Goal: Check status

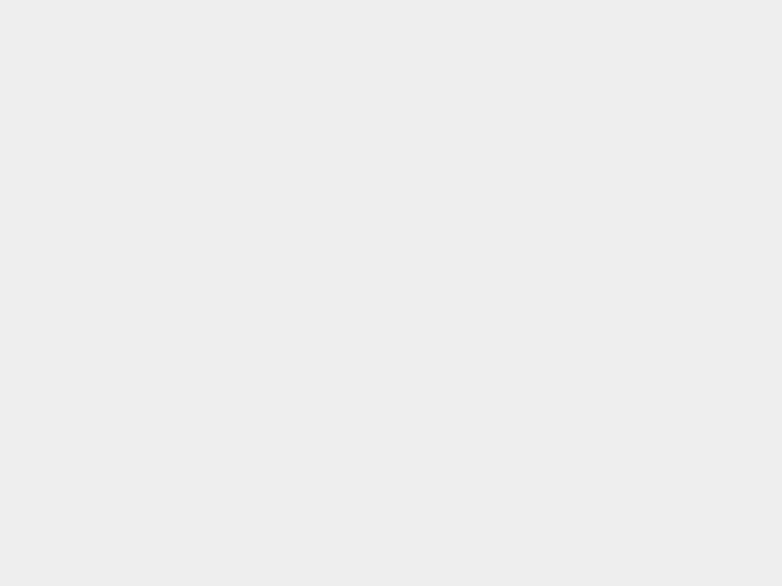
click at [579, 0] on html at bounding box center [391, 0] width 782 height 0
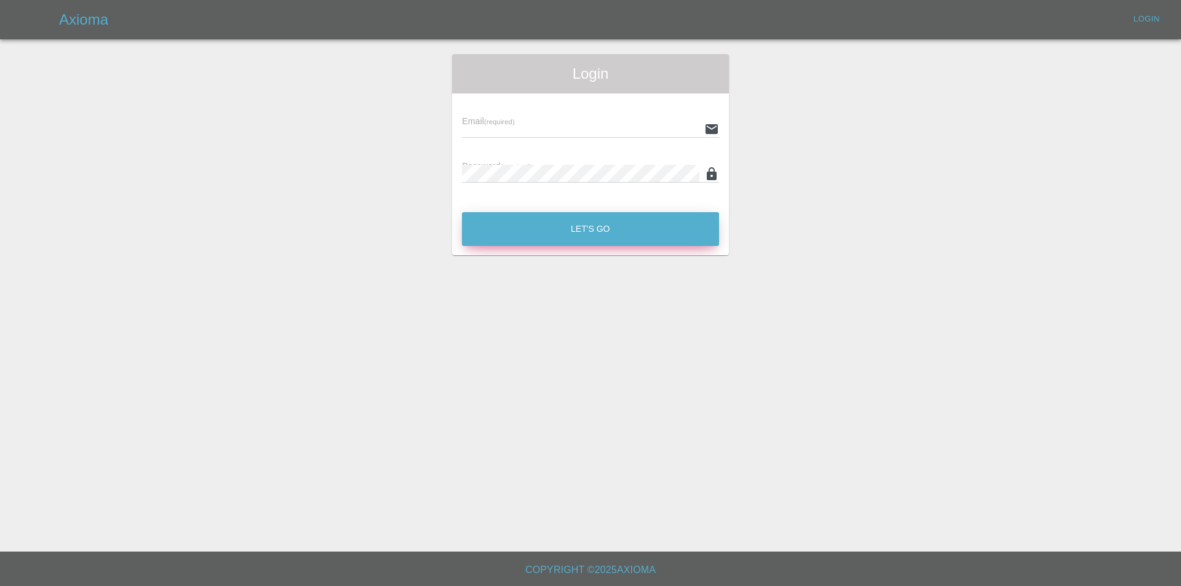
click at [510, 224] on button "Let's Go" at bounding box center [590, 229] width 257 height 34
type input "tuncay@axioma.co.uk"
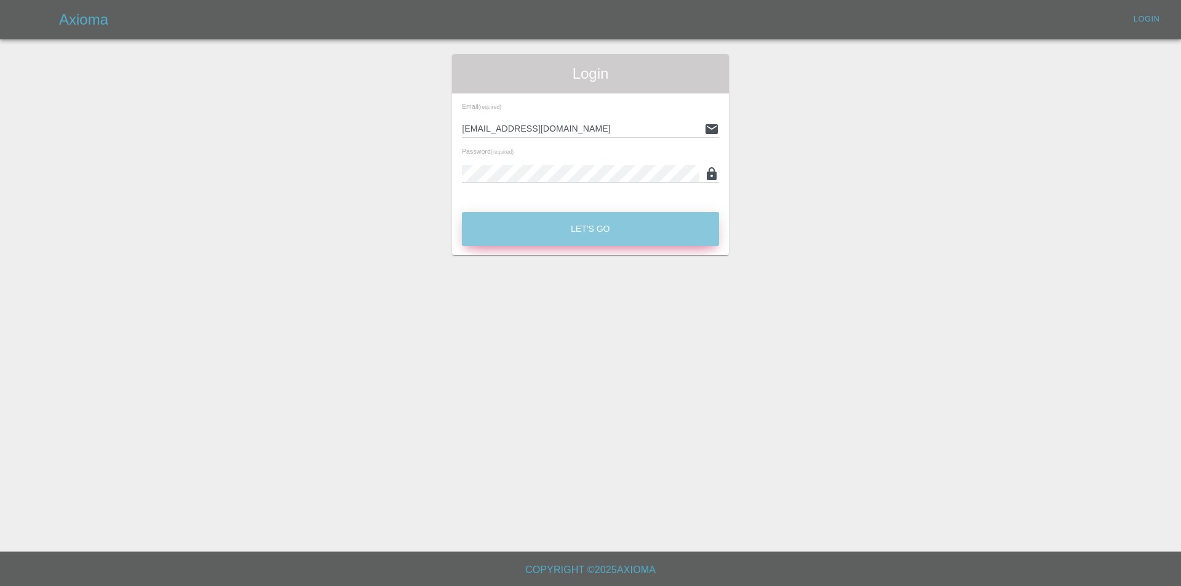
click at [510, 224] on button "Let's Go" at bounding box center [590, 229] width 257 height 34
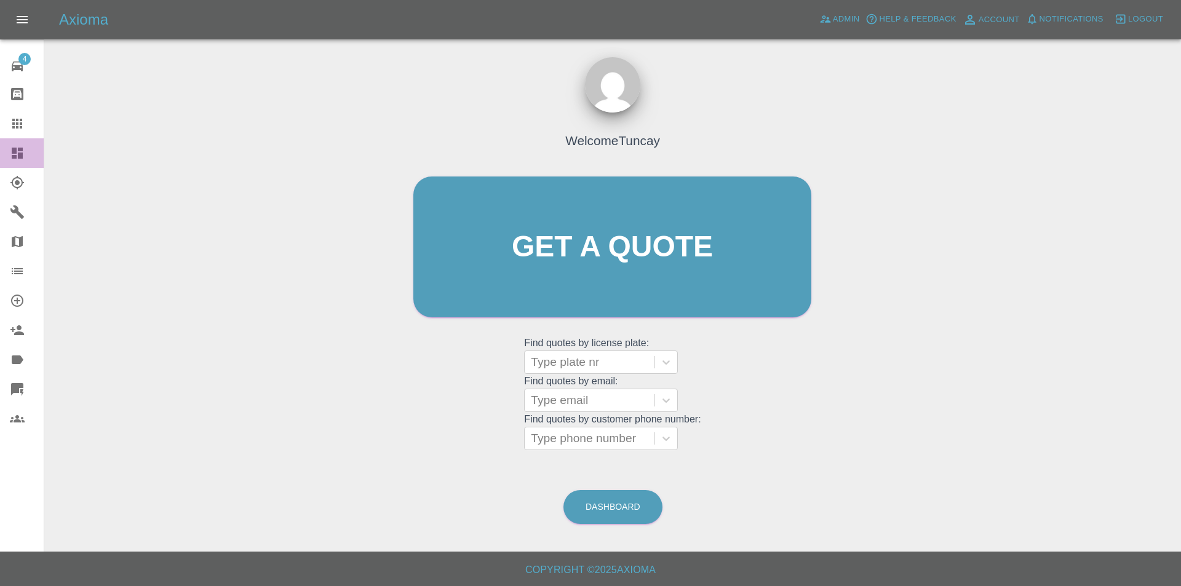
click at [1, 151] on link "Dashboard" at bounding box center [22, 153] width 44 height 30
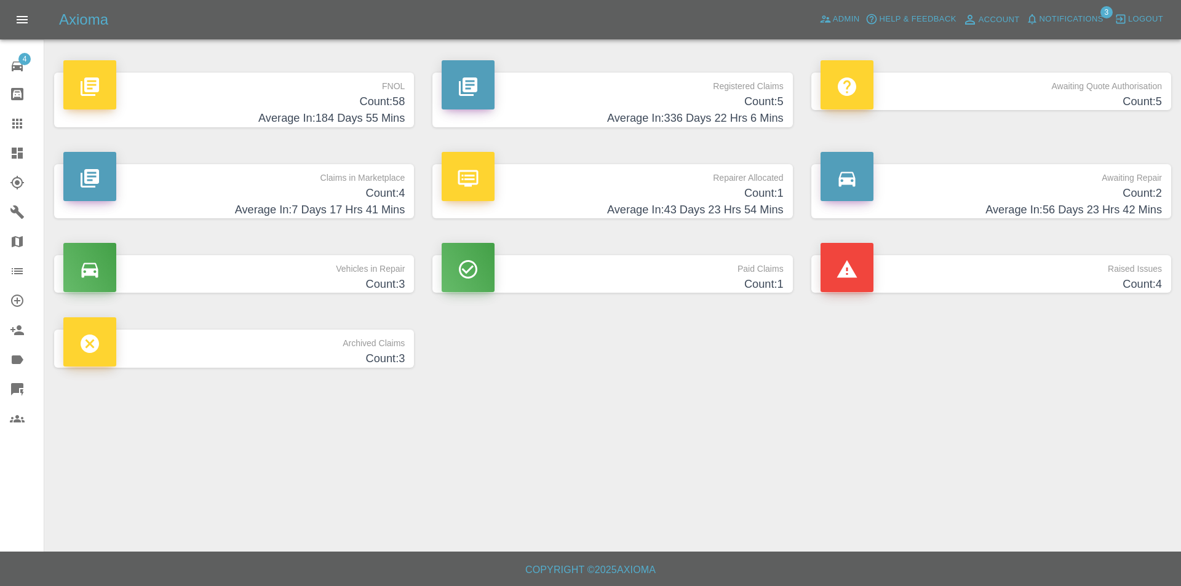
click at [350, 119] on h4 "Average In: 184 Days 55 Mins" at bounding box center [233, 118] width 341 height 17
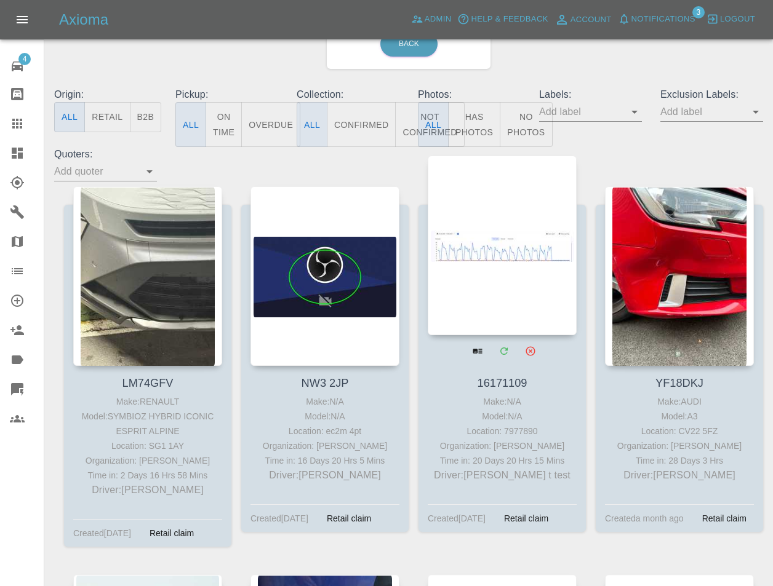
scroll to position [76, 0]
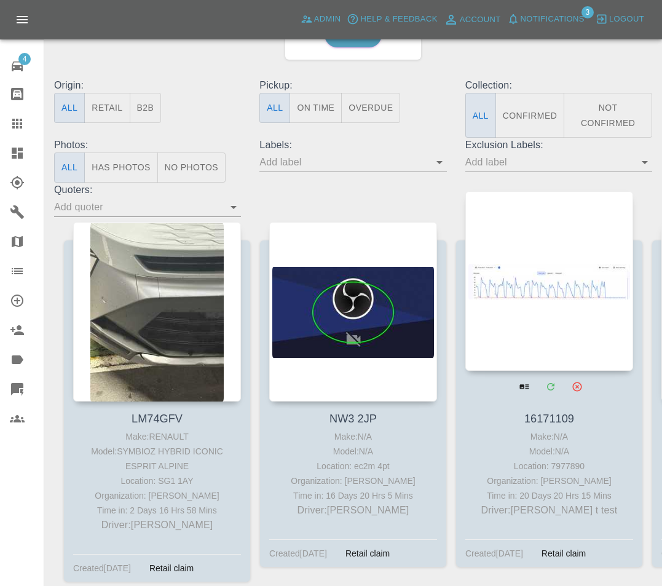
scroll to position [246, 0]
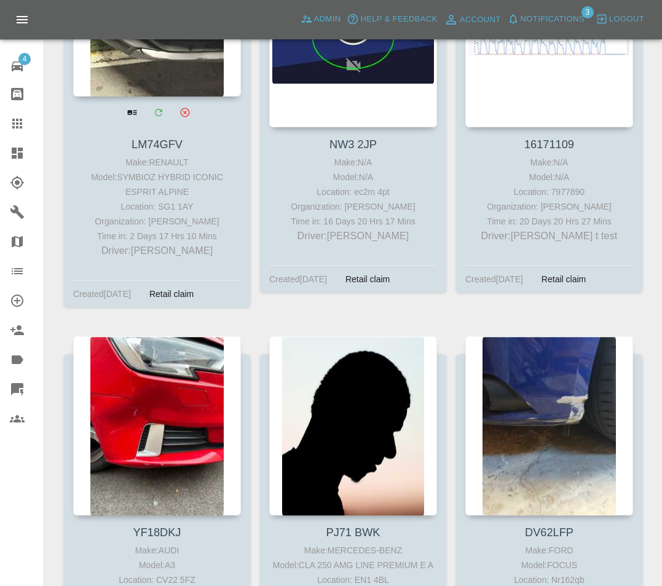
scroll to position [431, 0]
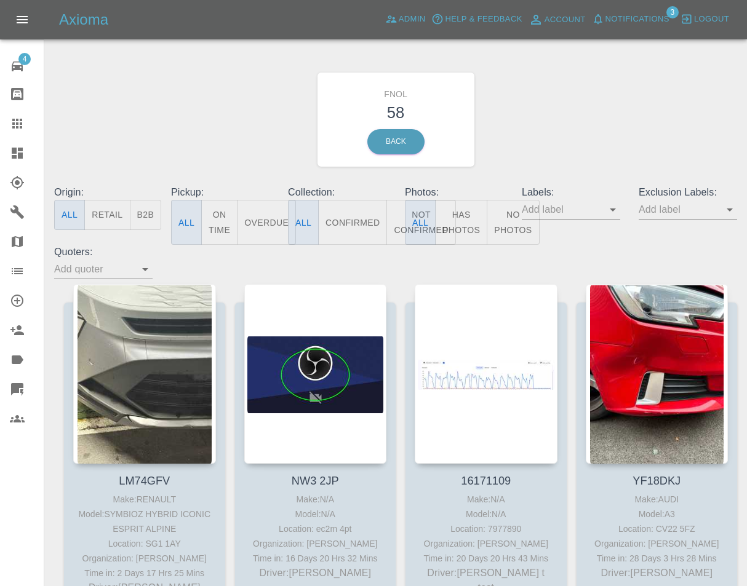
click at [266, 219] on button "Overdue" at bounding box center [266, 222] width 59 height 45
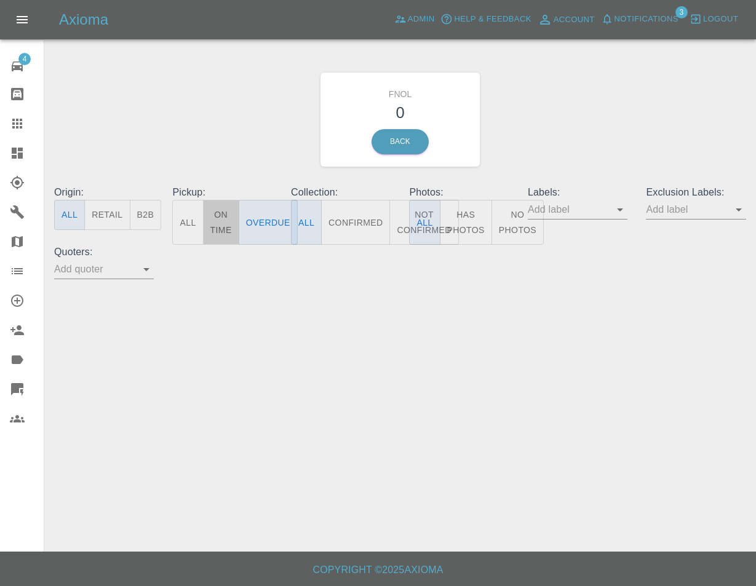
click at [221, 221] on button "On Time" at bounding box center [221, 222] width 36 height 45
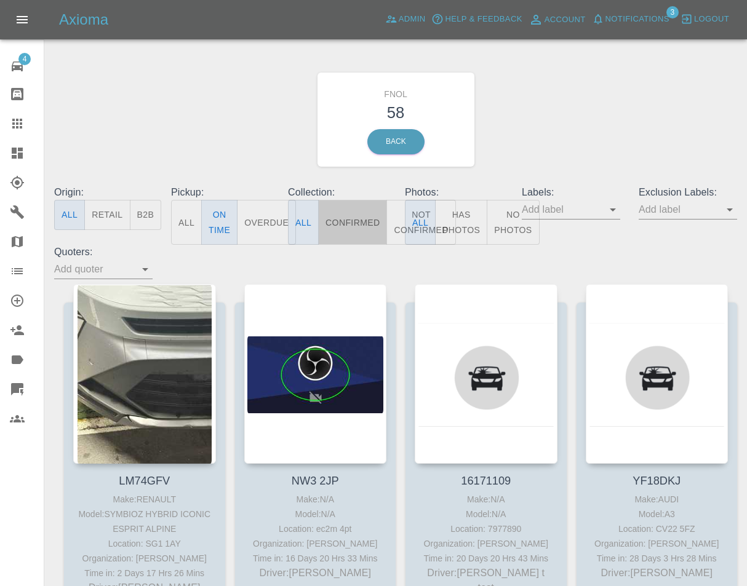
click at [344, 224] on button "Confirmed" at bounding box center [352, 222] width 69 height 45
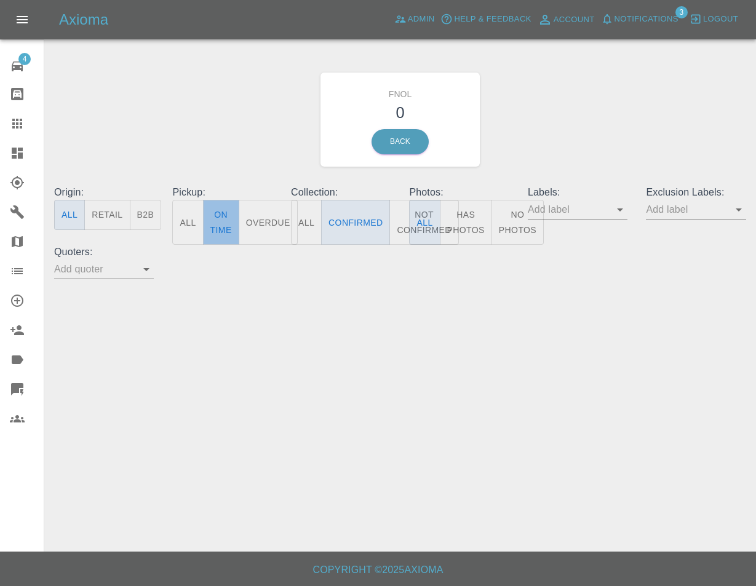
click at [212, 220] on button "On Time" at bounding box center [221, 222] width 36 height 45
